Goal: Information Seeking & Learning: Learn about a topic

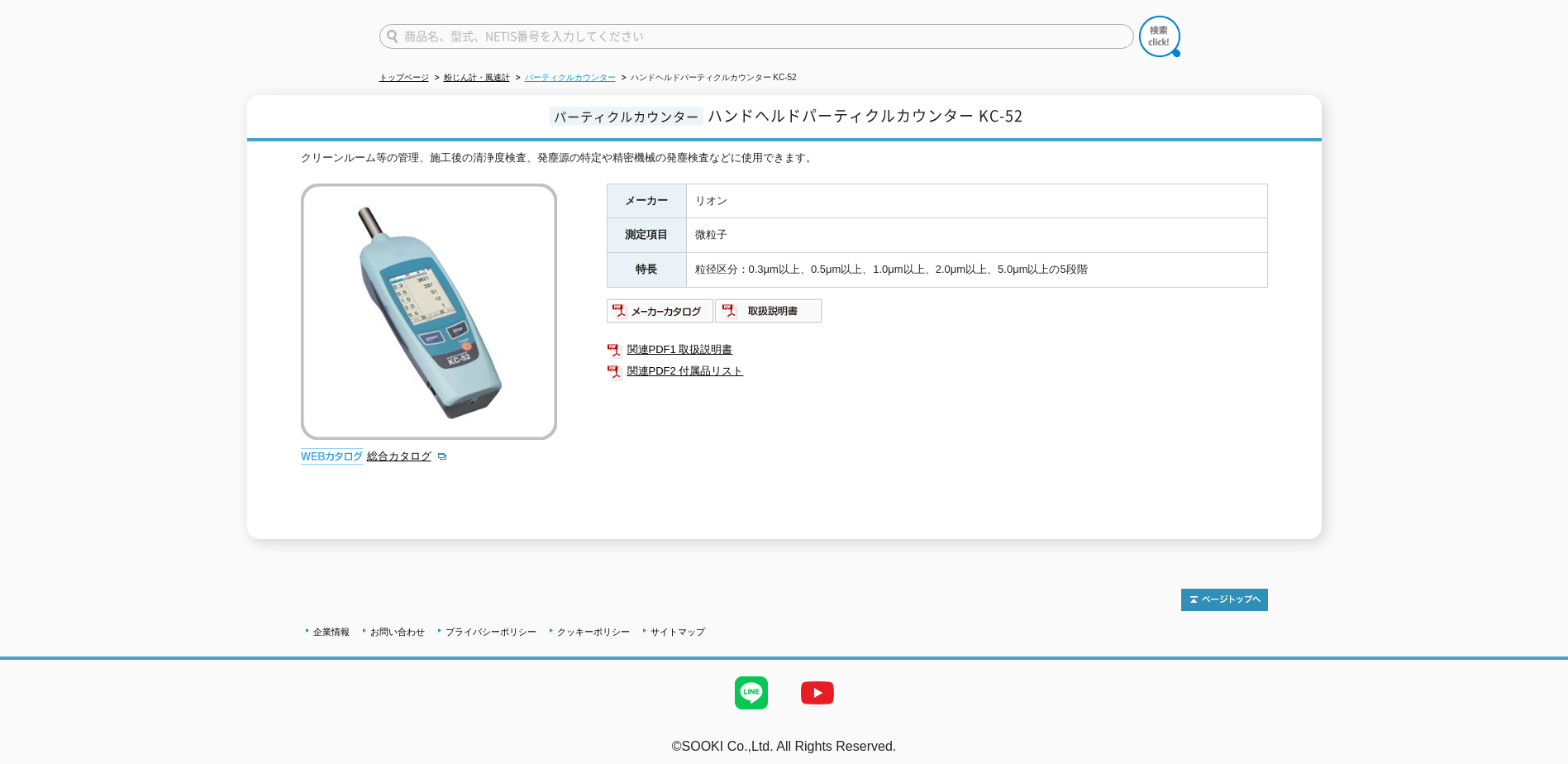
click at [546, 73] on link "パーティクルカウンター" at bounding box center [571, 77] width 91 height 9
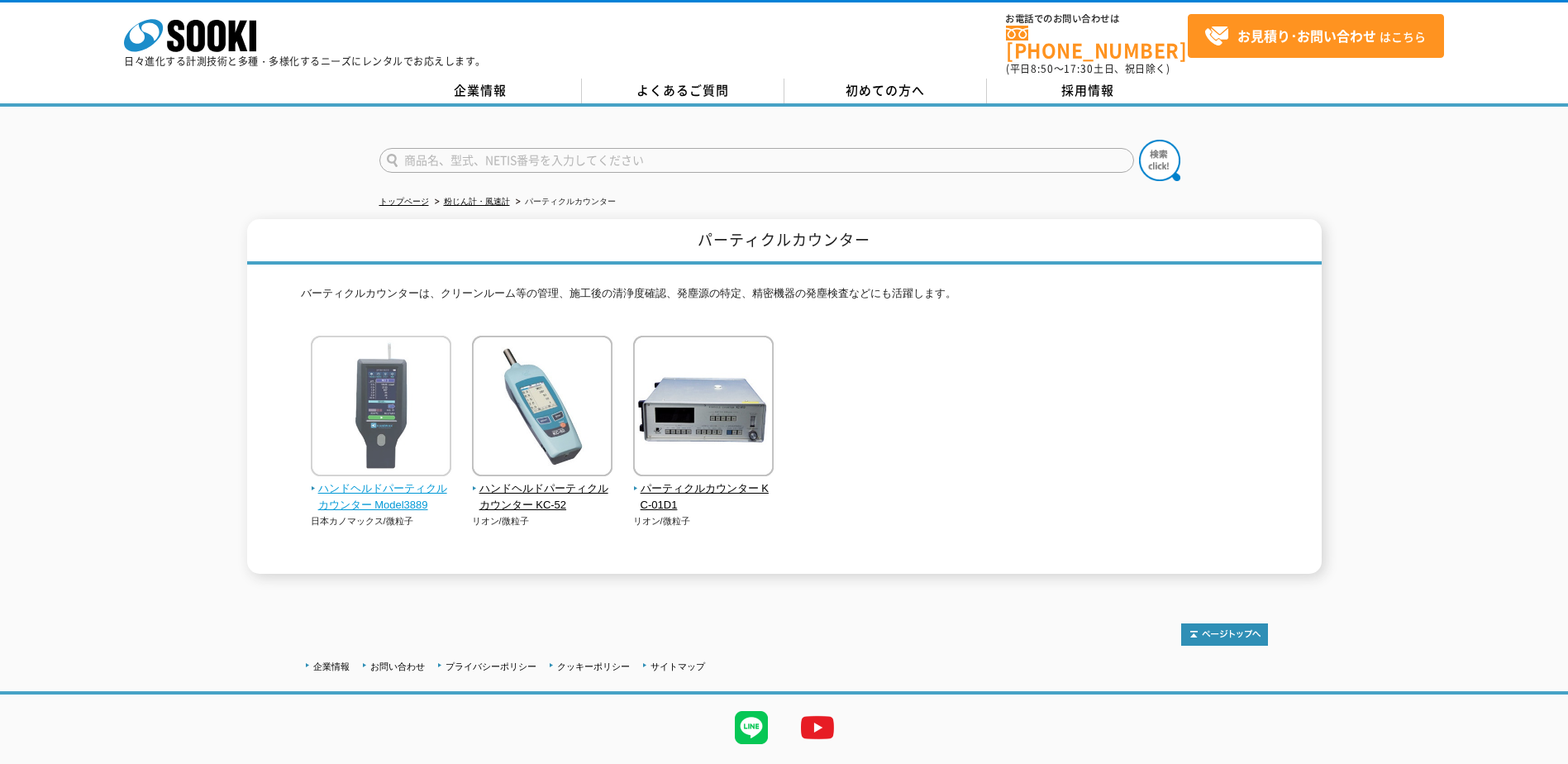
click at [343, 382] on img at bounding box center [381, 408] width 140 height 145
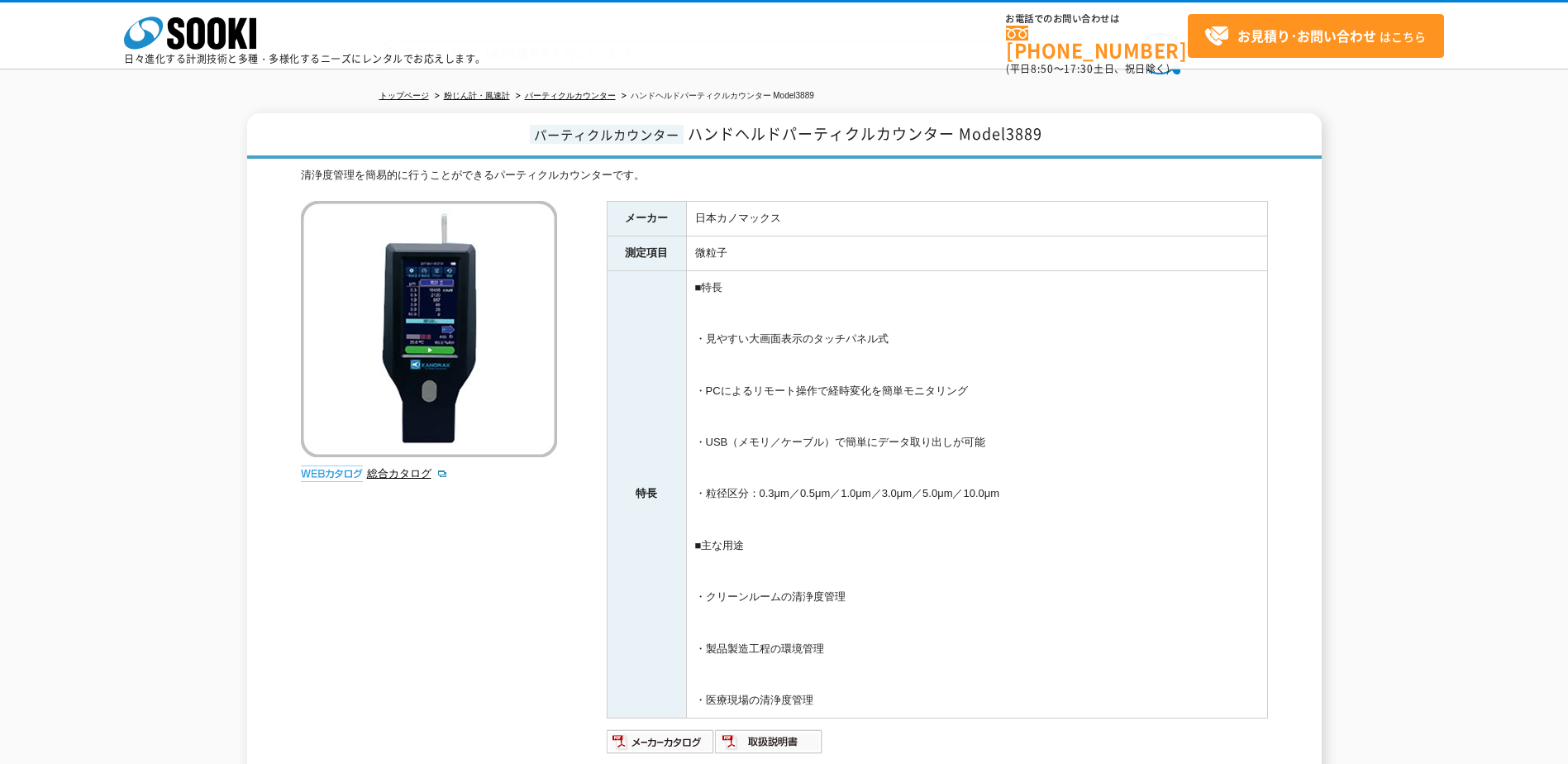
scroll to position [16, 0]
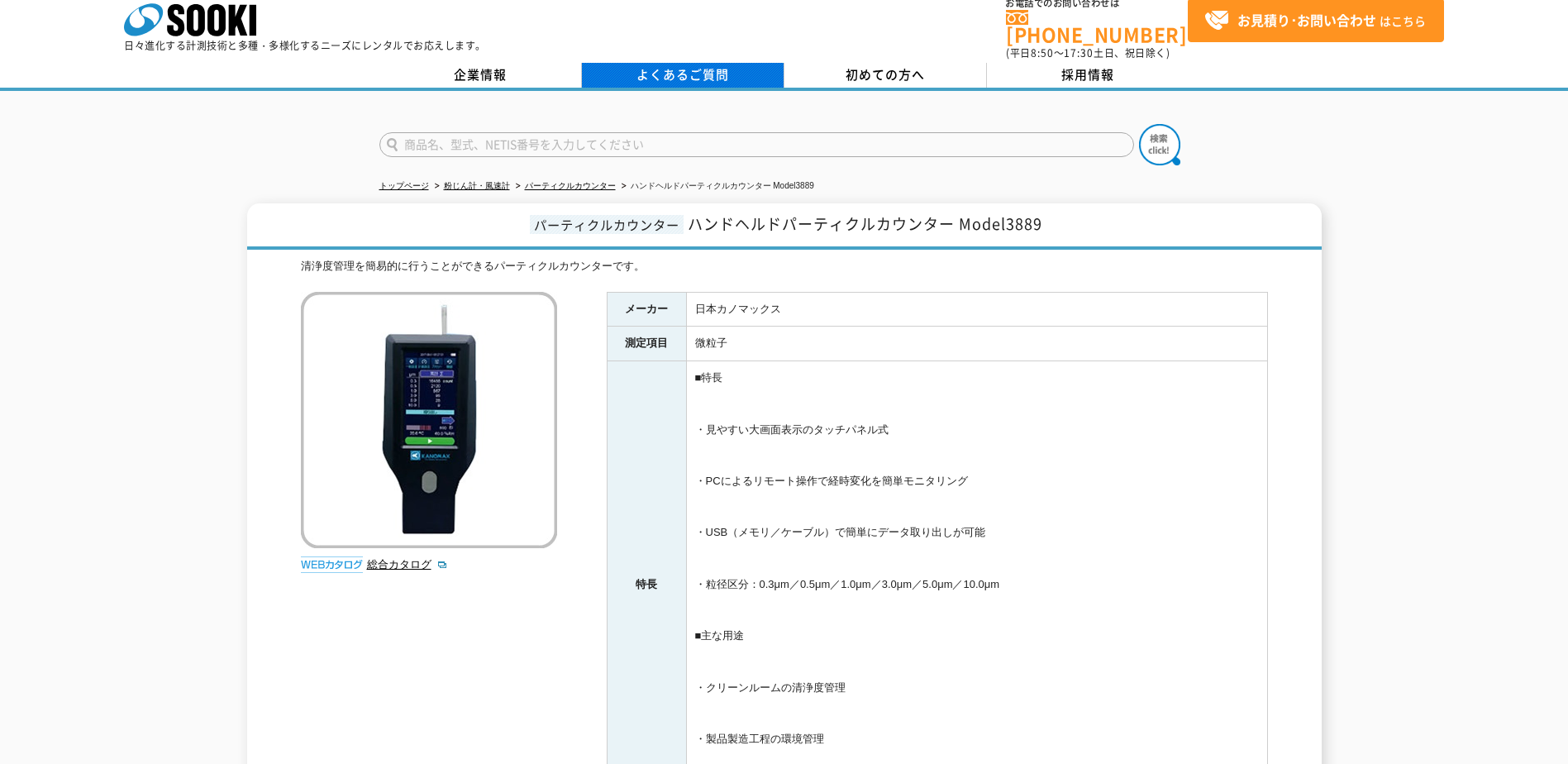
click at [648, 66] on link "よくあるご質問" at bounding box center [683, 75] width 203 height 25
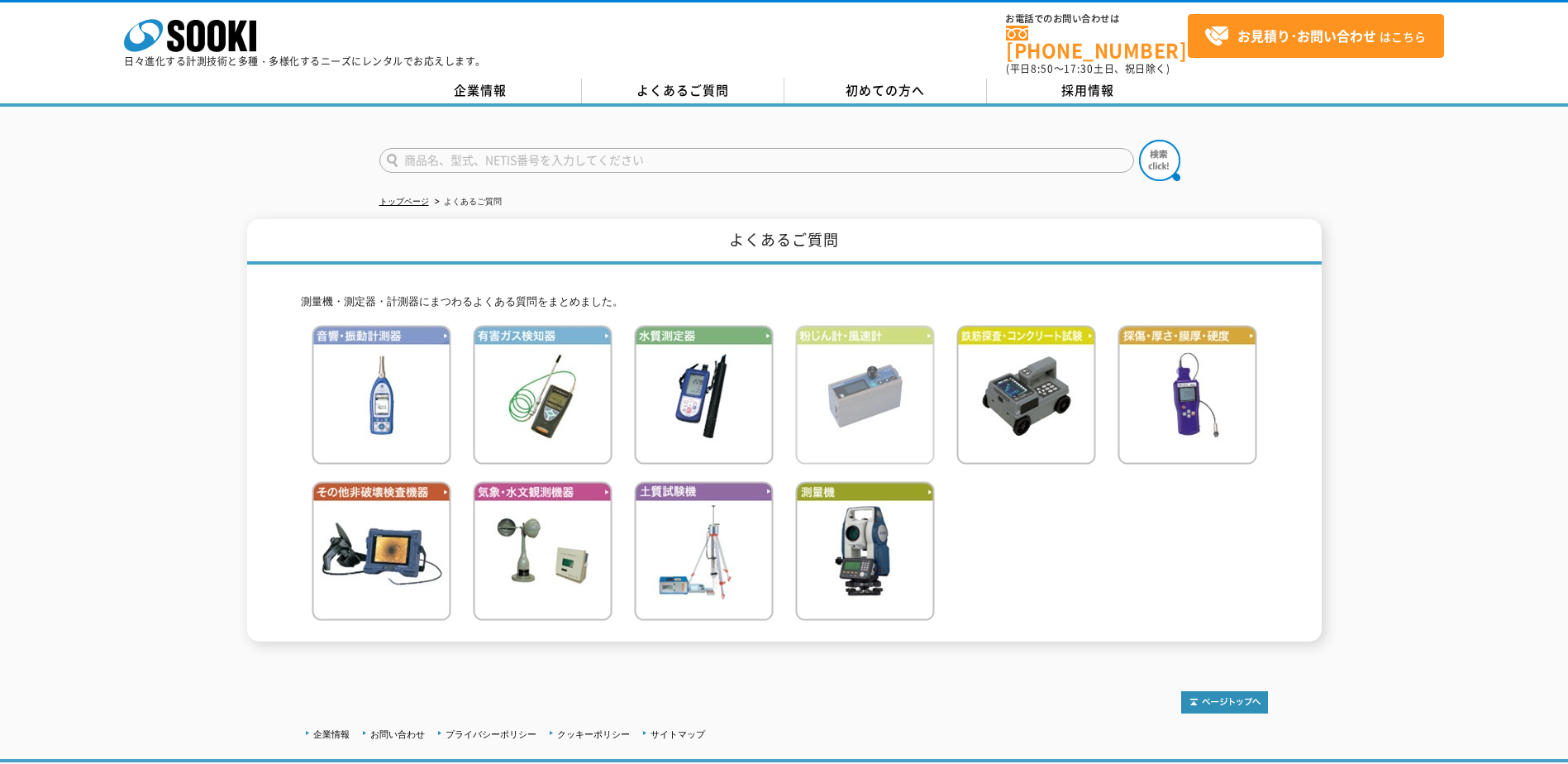
click at [845, 393] on img at bounding box center [865, 394] width 139 height 139
